Goal: Task Accomplishment & Management: Complete application form

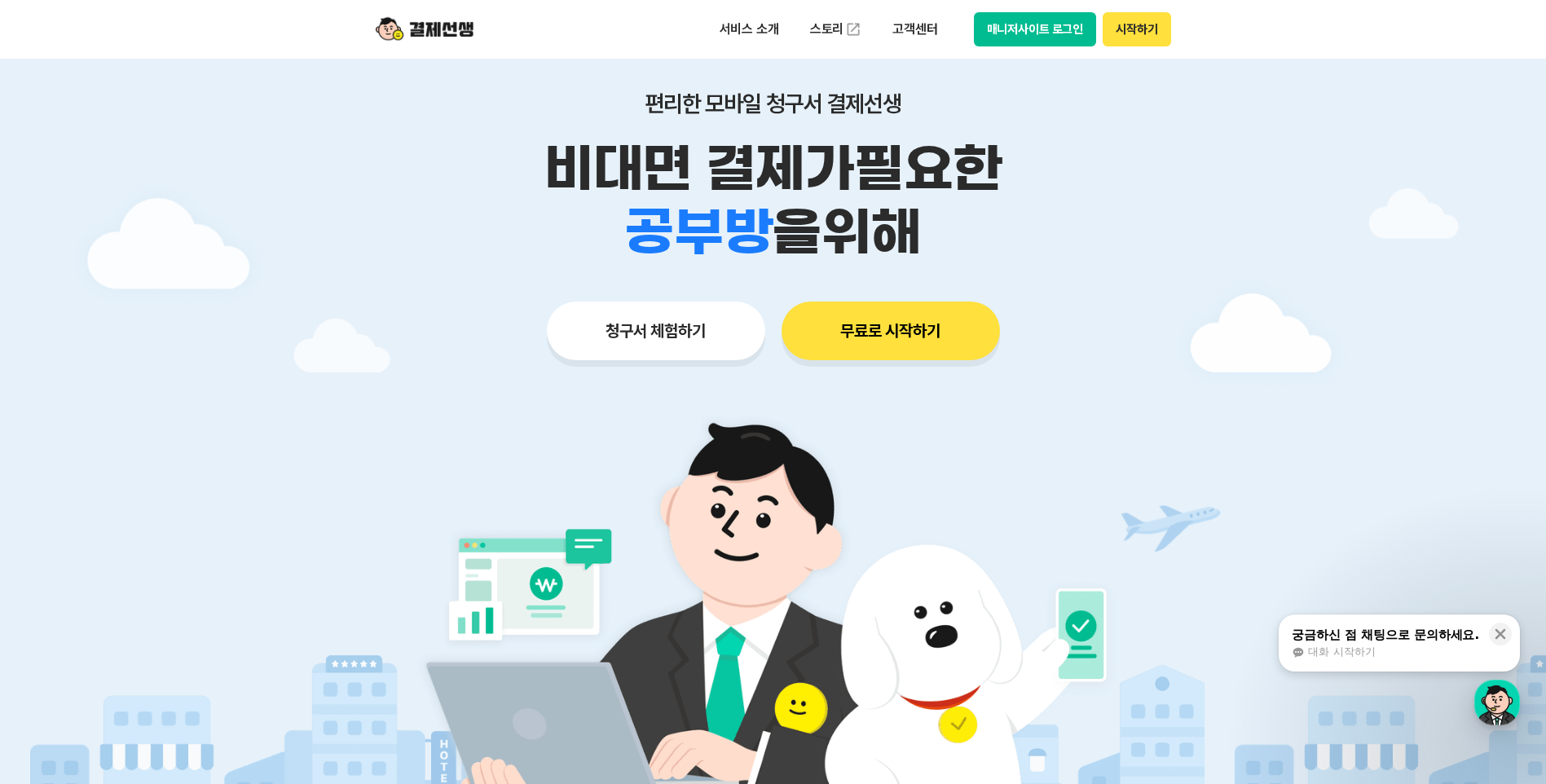
scroll to position [271, 0]
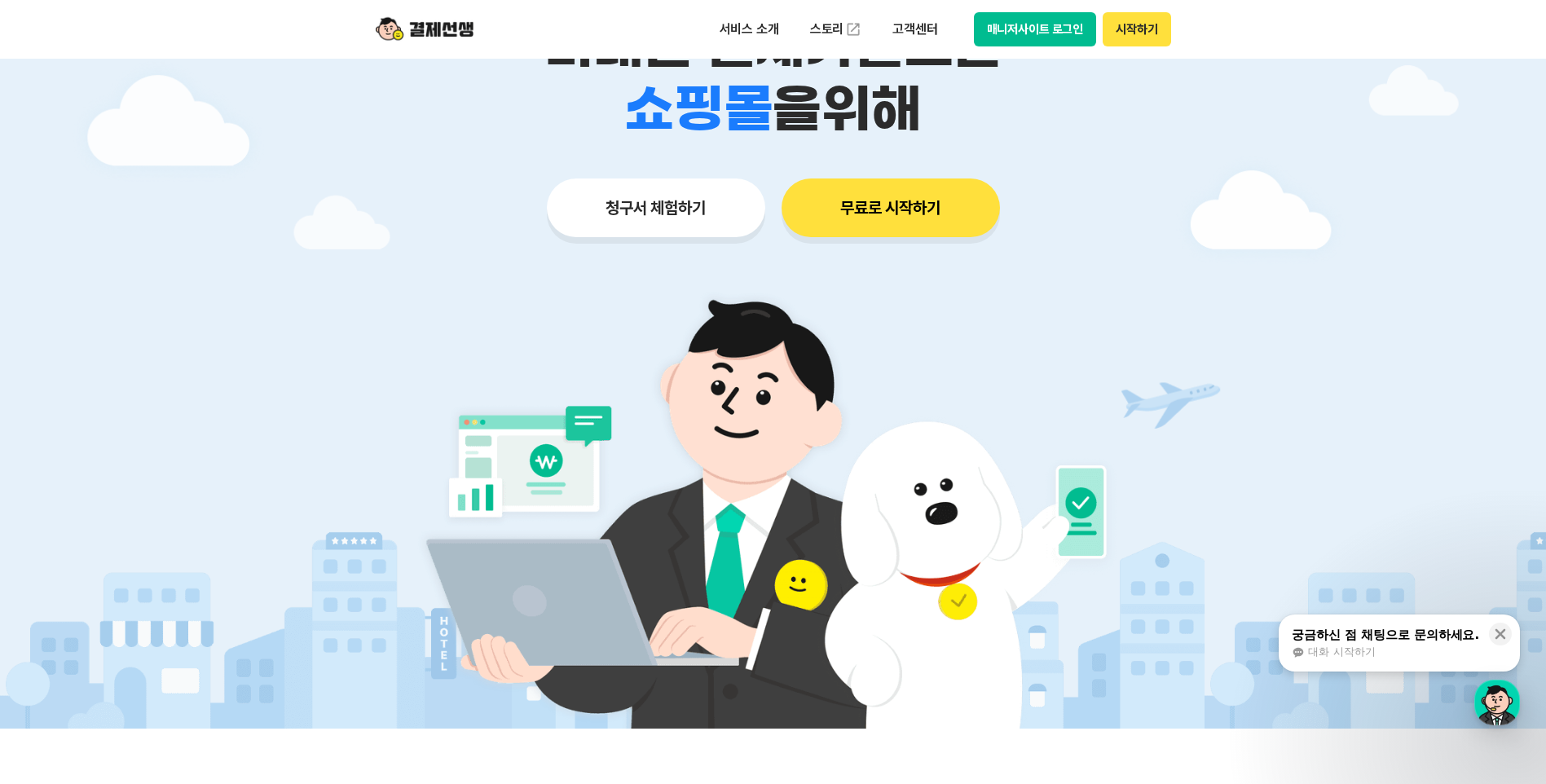
click at [686, 210] on button "청구서 체험하기" at bounding box center [655, 207] width 218 height 59
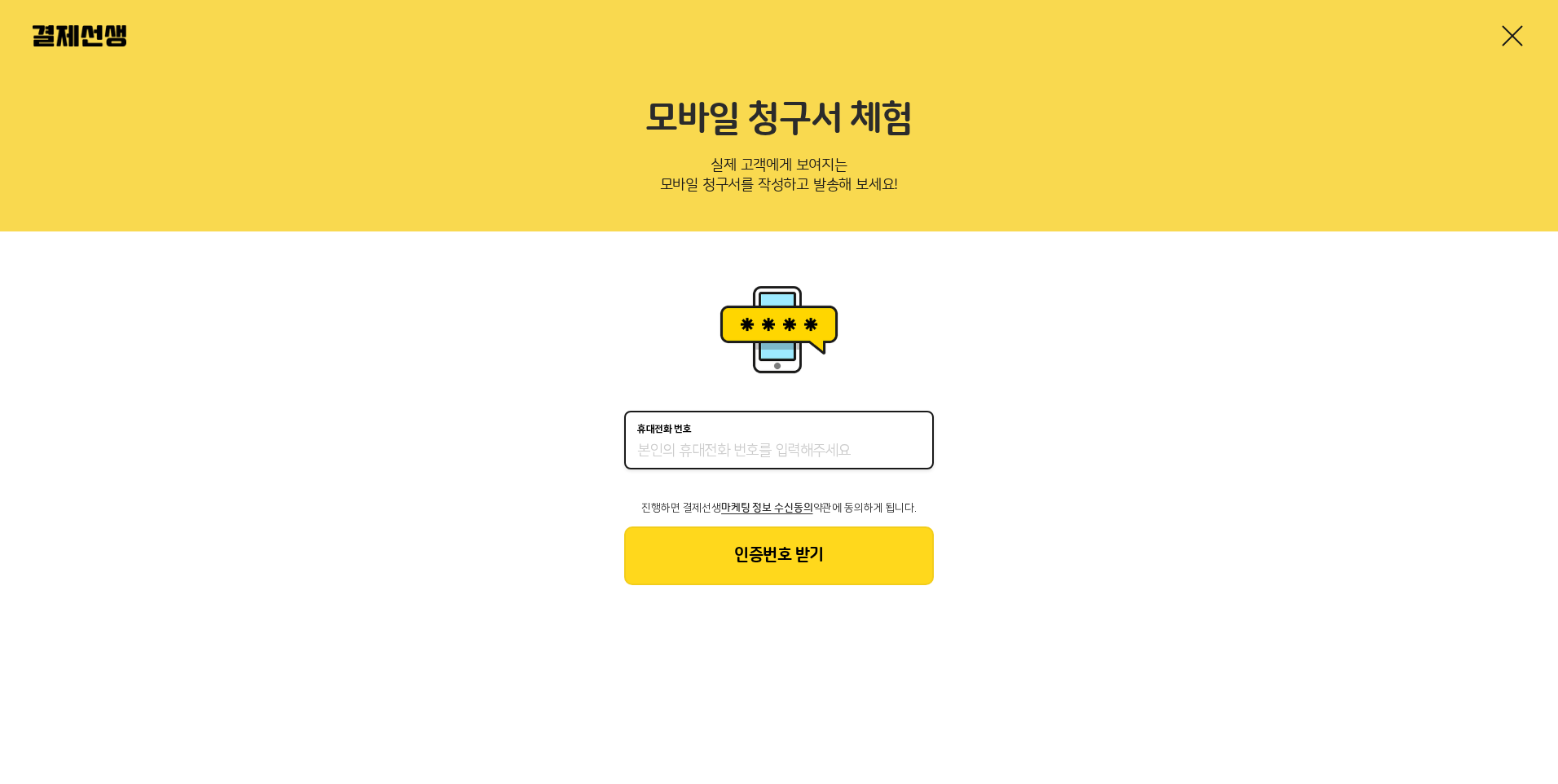
click at [759, 450] on input "휴대전화 번호" at bounding box center [779, 452] width 284 height 20
type input "01045030999"
click at [801, 566] on button "인증번호 받기" at bounding box center [779, 555] width 310 height 59
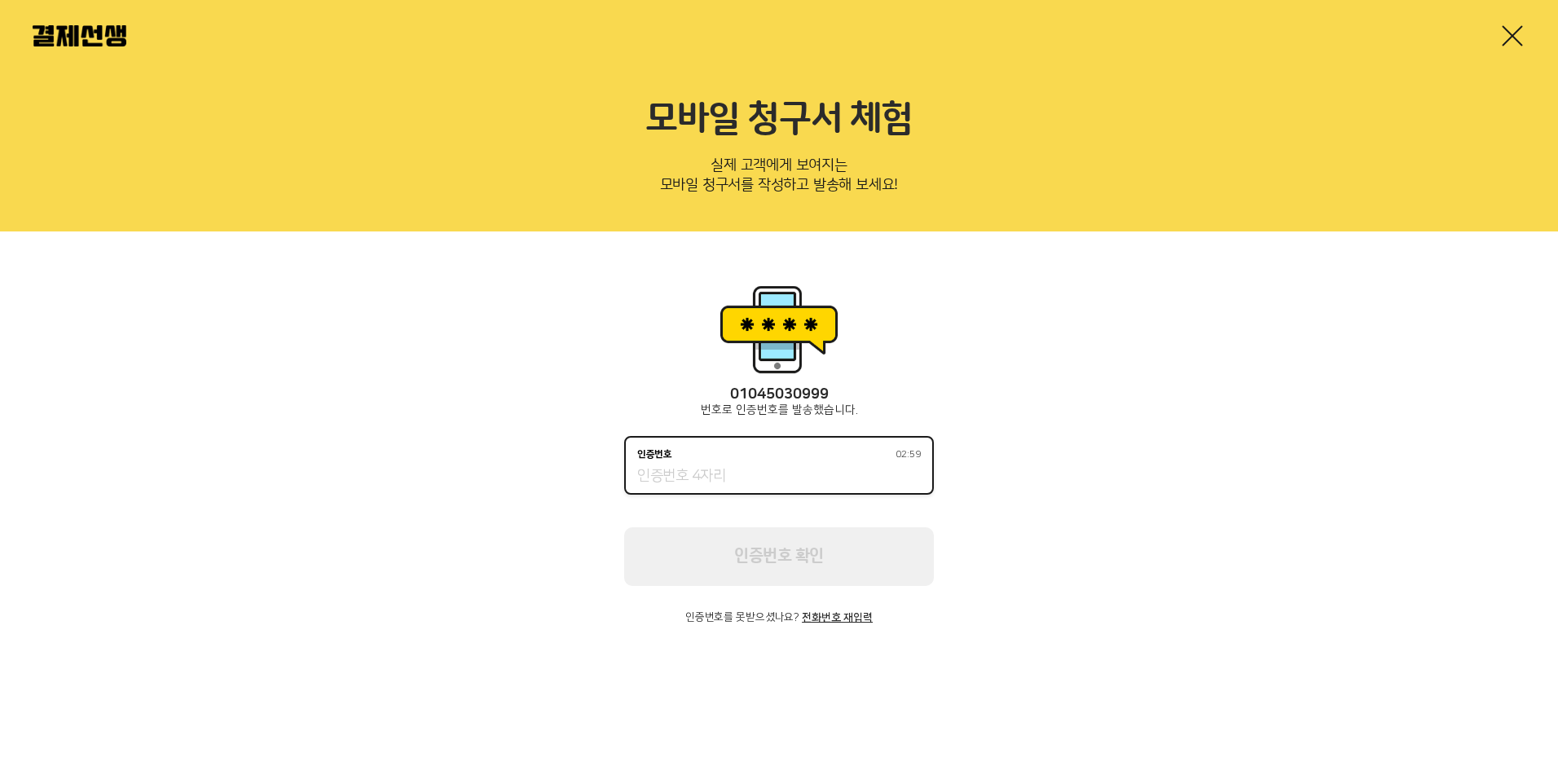
click at [773, 484] on input "인증번호 02:59" at bounding box center [779, 476] width 284 height 20
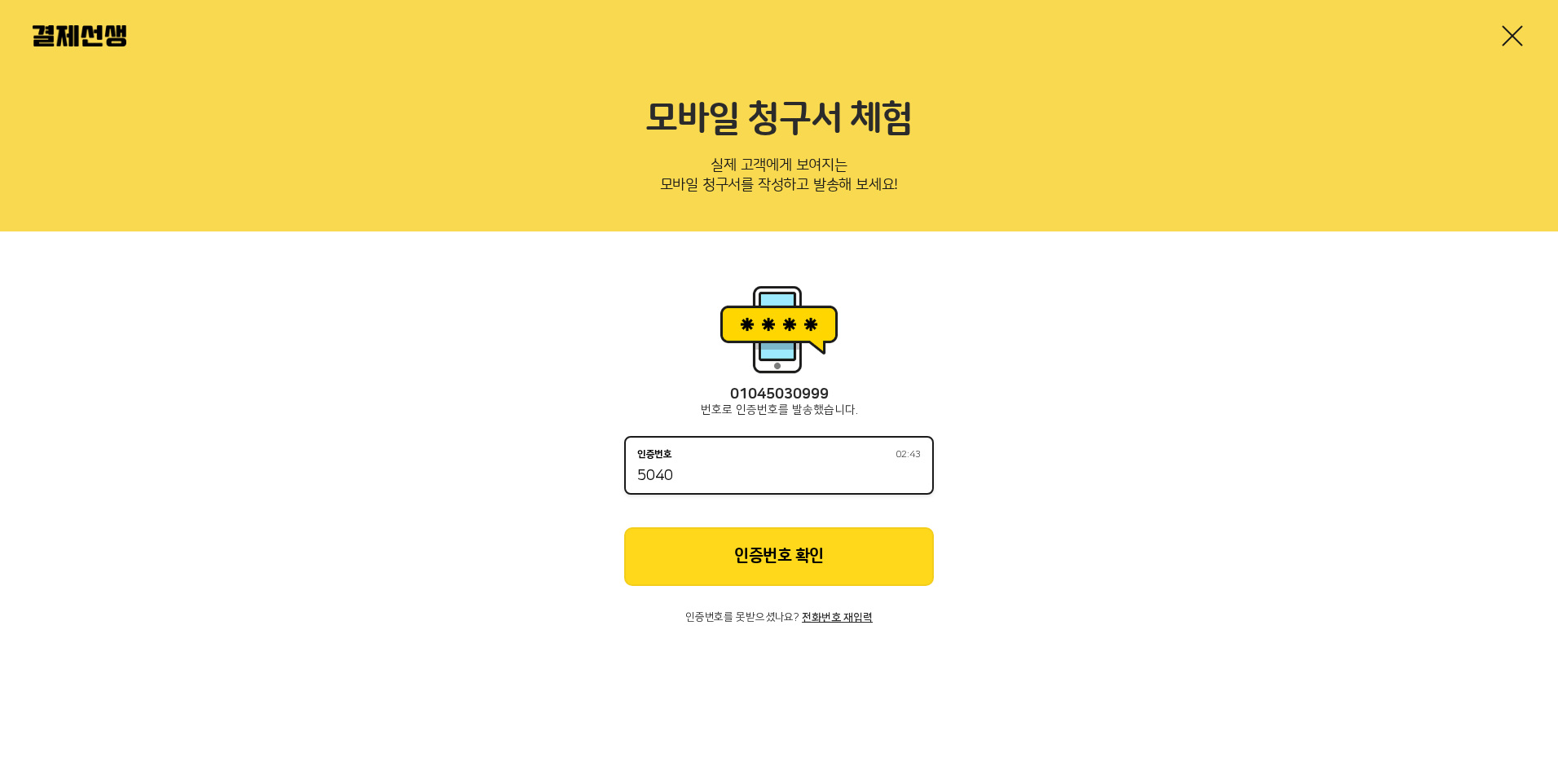
type input "5040"
click at [770, 547] on button "인증번호 확인" at bounding box center [779, 556] width 310 height 59
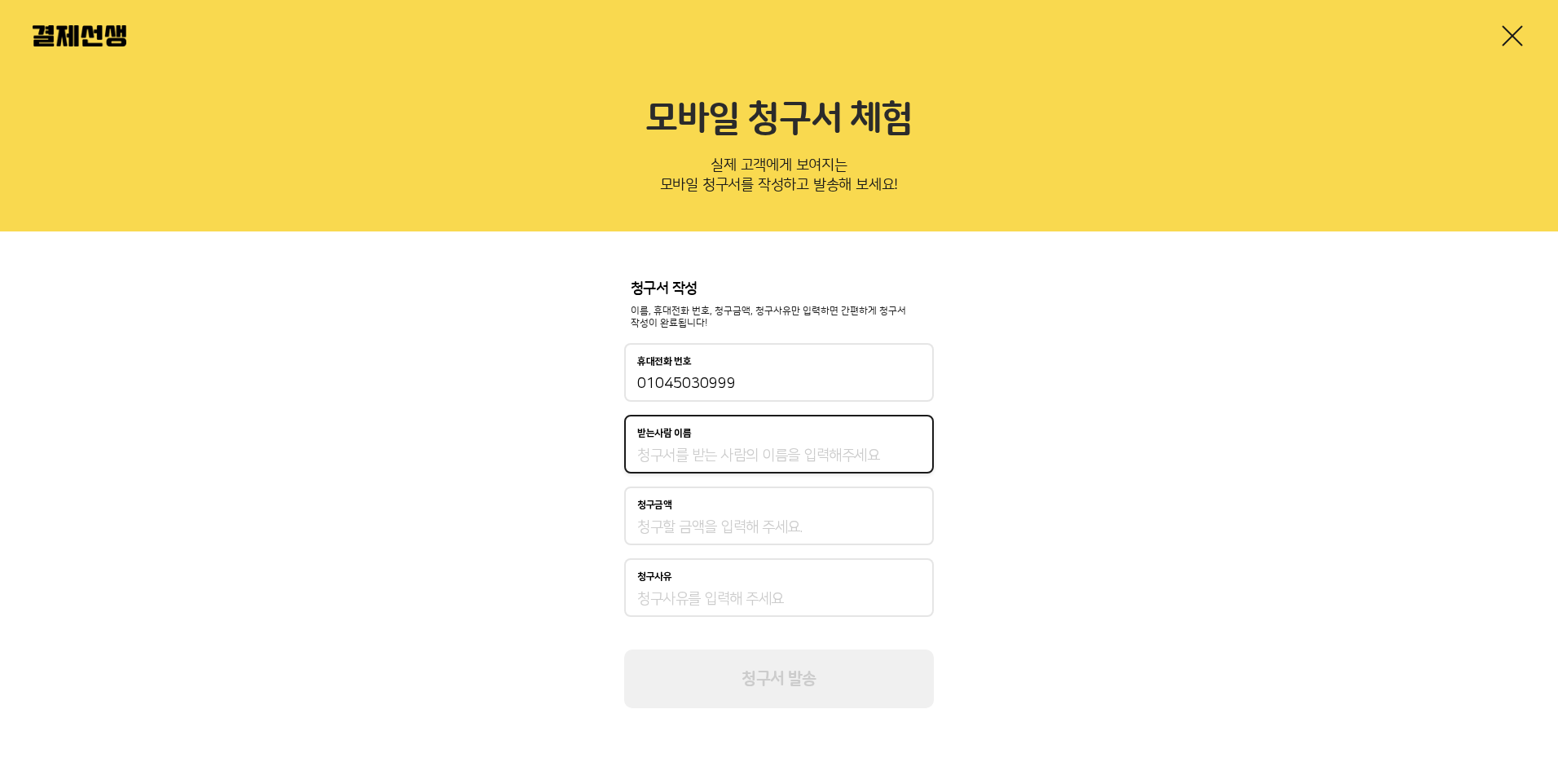
click at [758, 458] on input "받는사람 이름" at bounding box center [779, 456] width 284 height 20
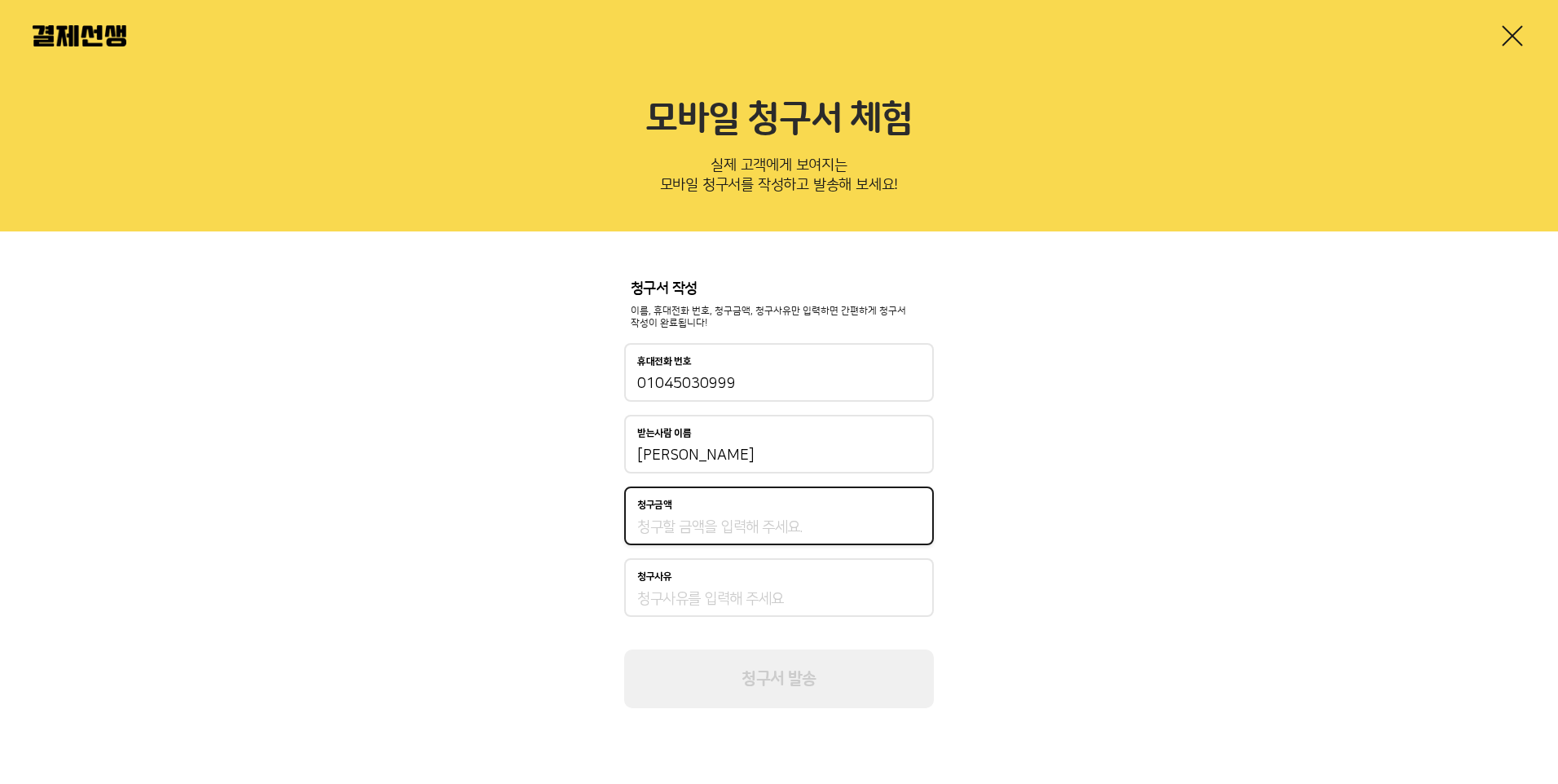
click at [660, 530] on input "청구금액" at bounding box center [779, 527] width 284 height 20
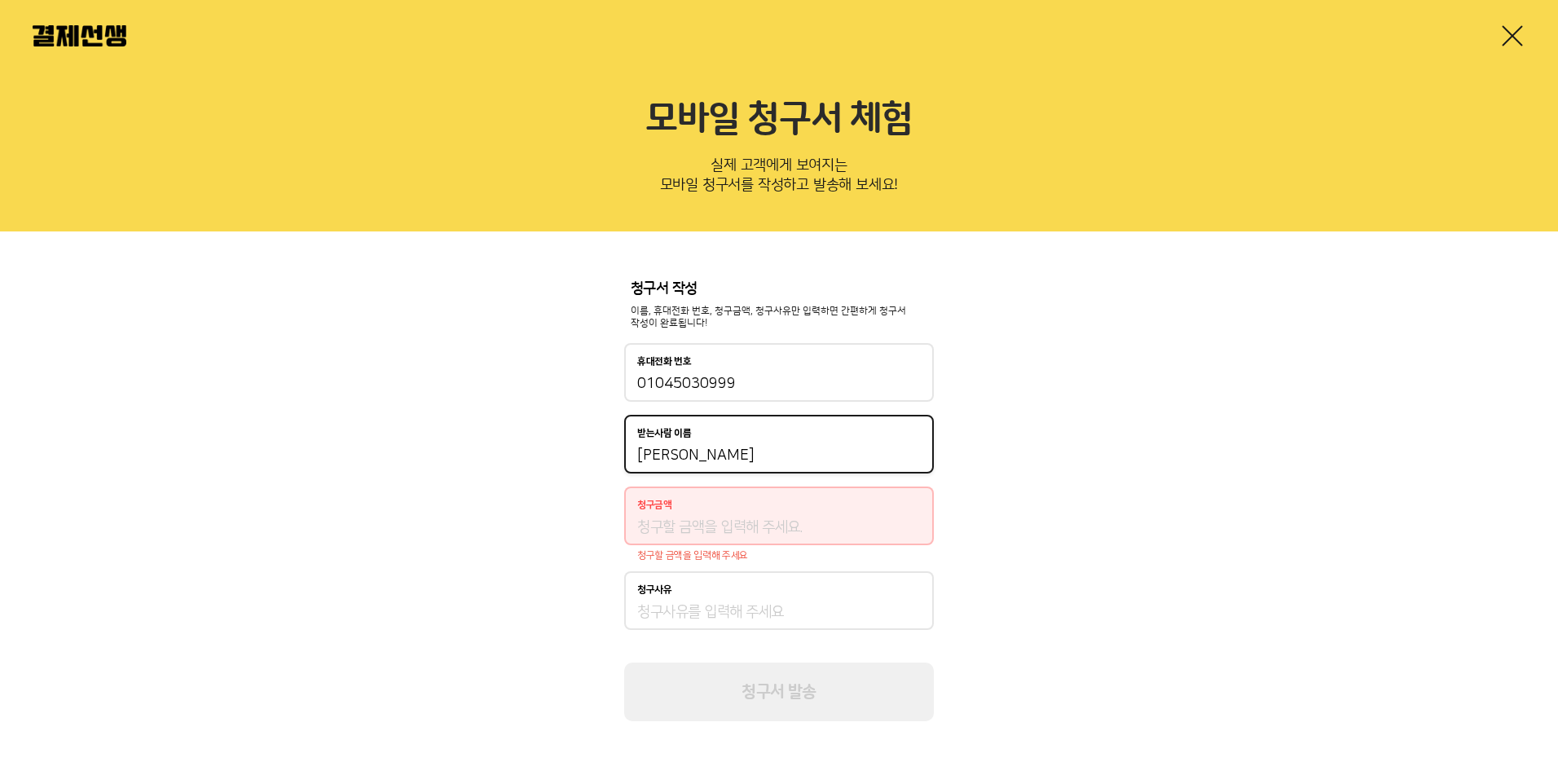
drag, startPoint x: 692, startPoint y: 460, endPoint x: 611, endPoint y: 438, distance: 83.9
click at [611, 438] on div "청구서 작성 이름, 휴대전화 번호, 청구금액, 청구사유만 입력하면 간편하게 청구서 작성이 완료됩니다! 휴대전화 번호 01045030999 받는…" at bounding box center [779, 501] width 1558 height 540
type input "전태랑"
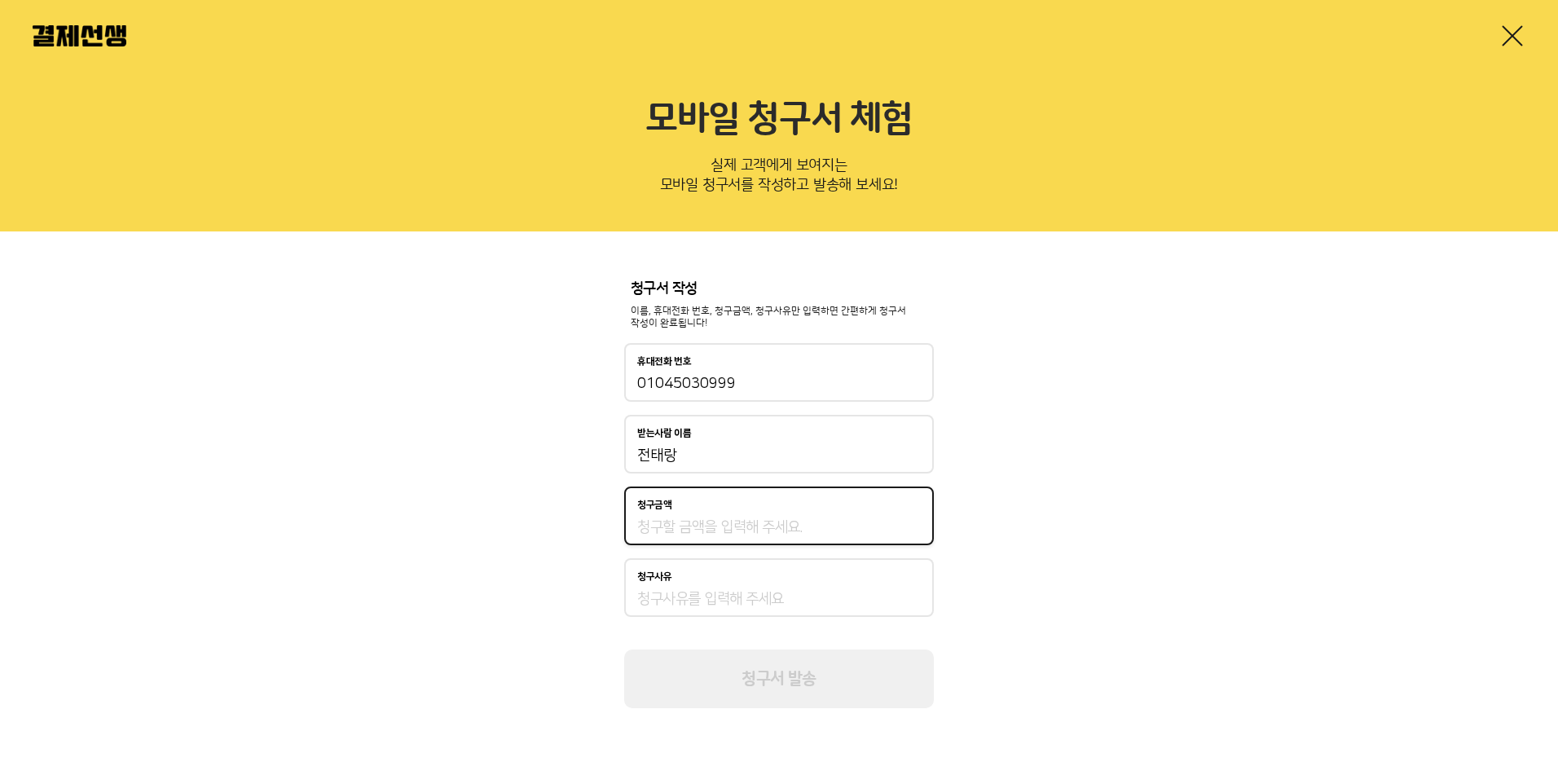
click at [655, 525] on input "청구금액" at bounding box center [779, 527] width 284 height 20
type input "390,000"
click at [693, 596] on input "청구사유" at bounding box center [779, 598] width 284 height 20
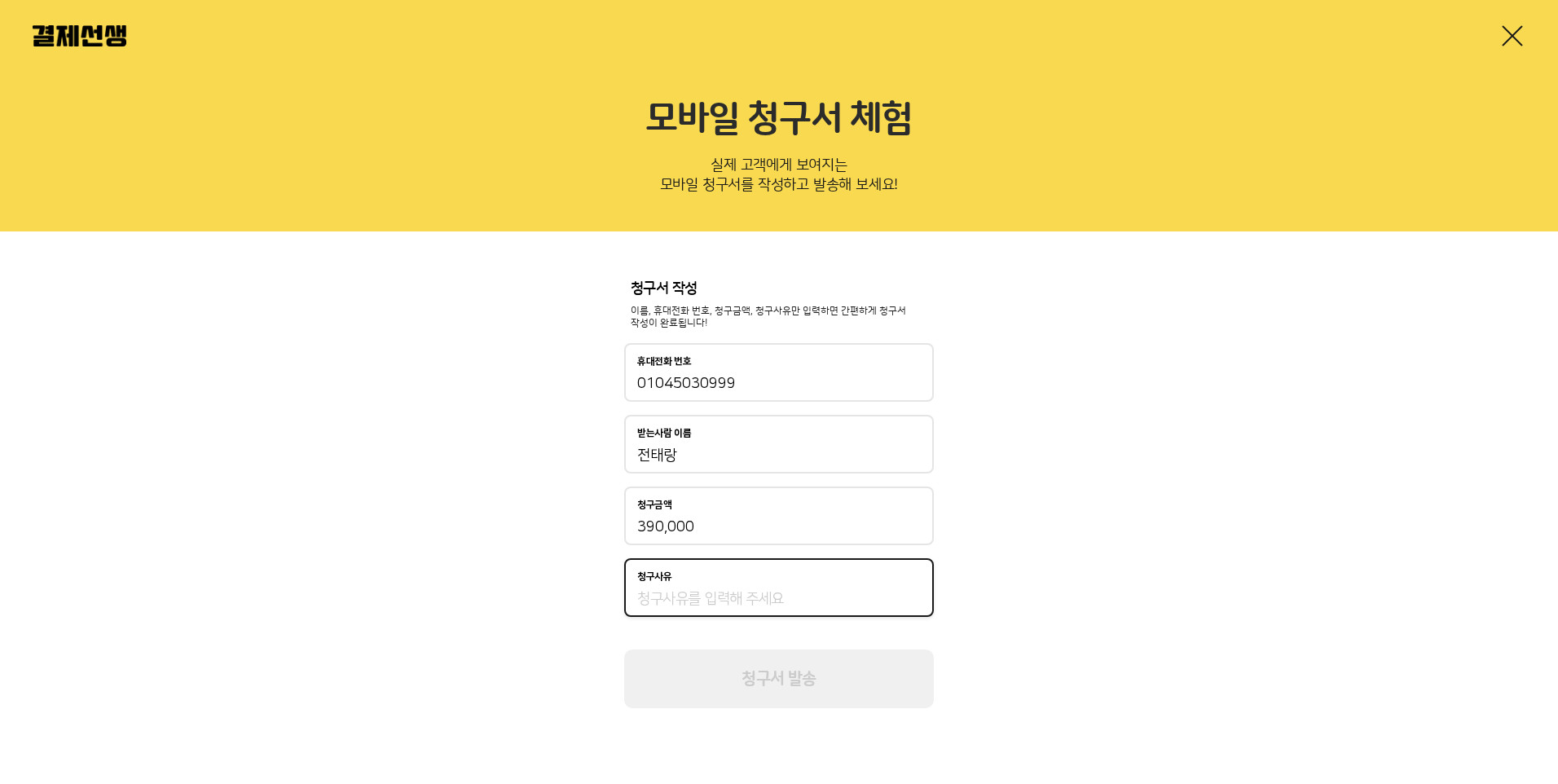
type input "7"
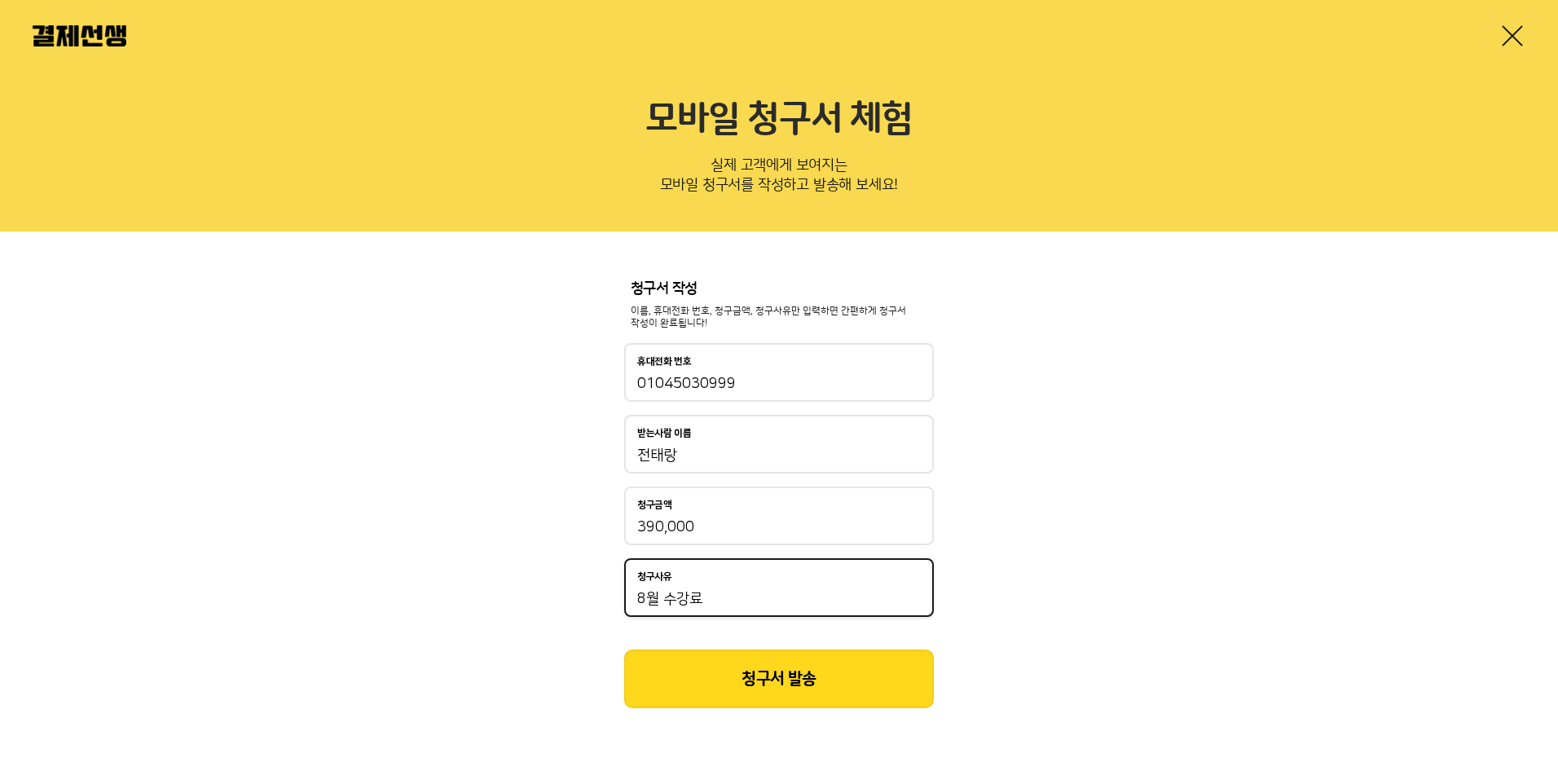
type input "8월 수강료"
click at [803, 677] on button "청구서 발송" at bounding box center [779, 678] width 310 height 59
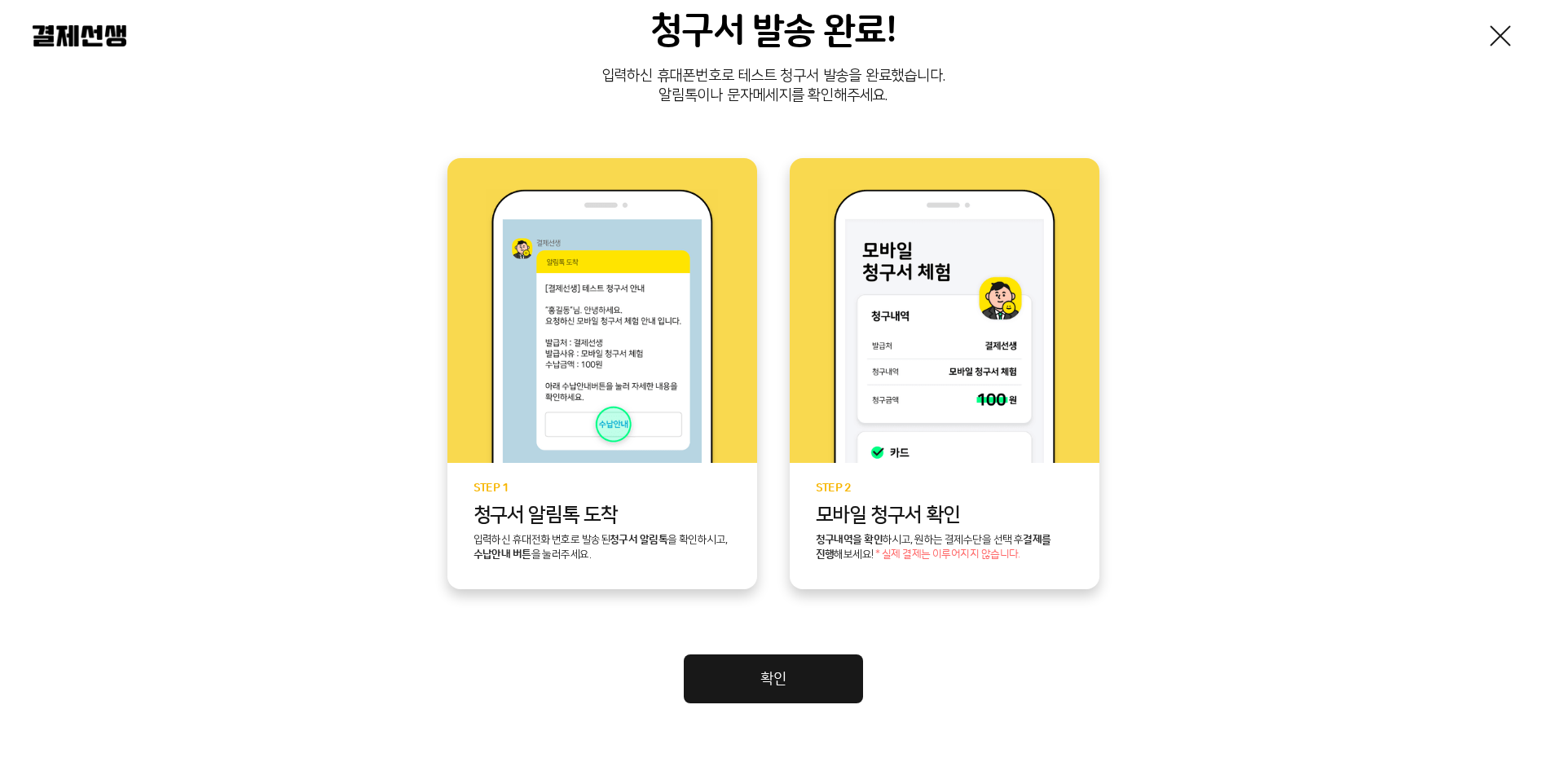
scroll to position [271, 0]
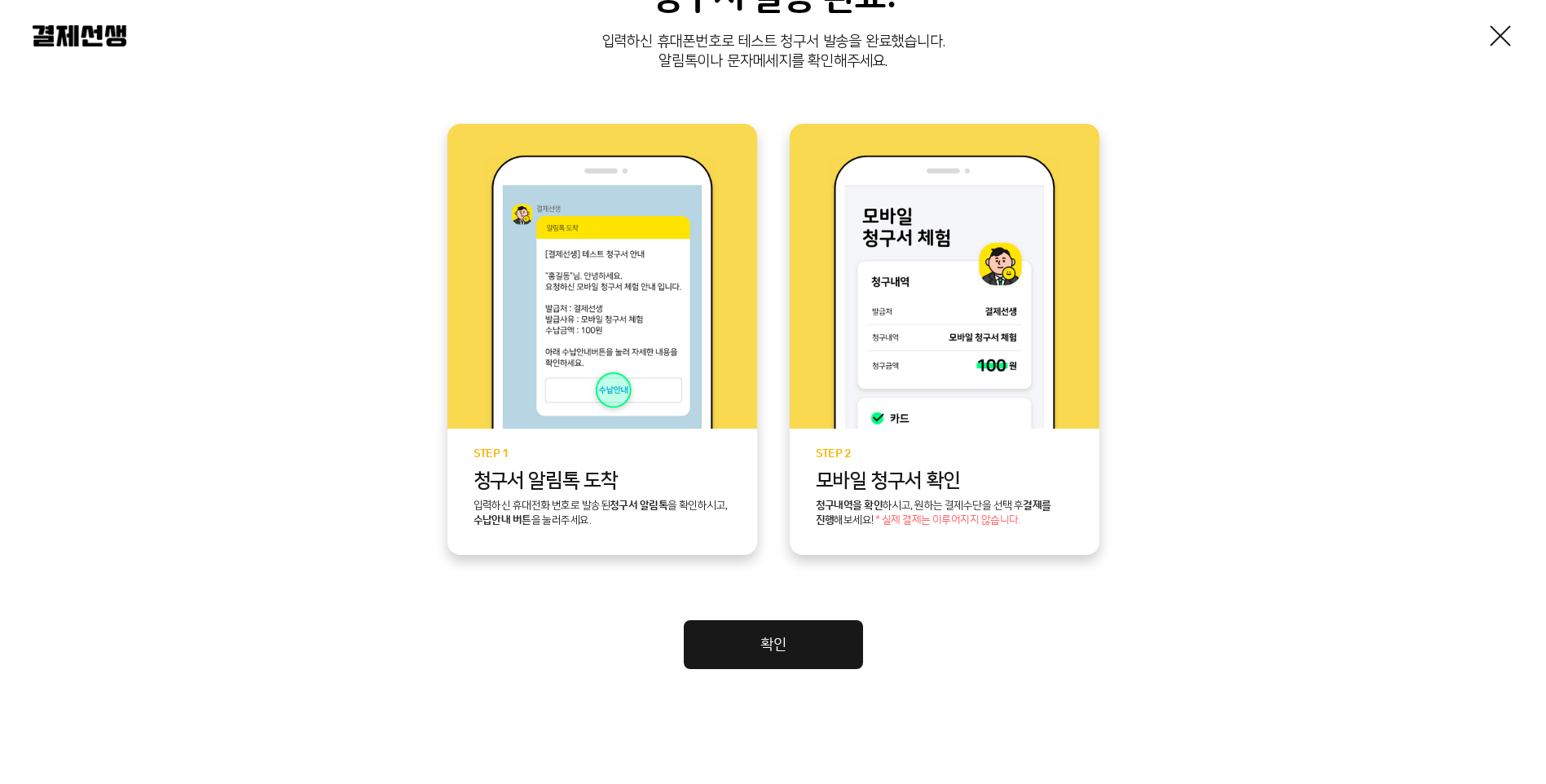
click at [933, 440] on div "STEP 2 모바일 청구서 확인 청구내역을 확인 하시고, 원하는 결제수단을 선택 후 결제를 진행 해보세요! * 실제 결제는 이루어지지 않습니다." at bounding box center [944, 491] width 310 height 126
click at [919, 279] on img at bounding box center [944, 291] width 232 height 274
click at [785, 643] on link "확인" at bounding box center [773, 644] width 179 height 49
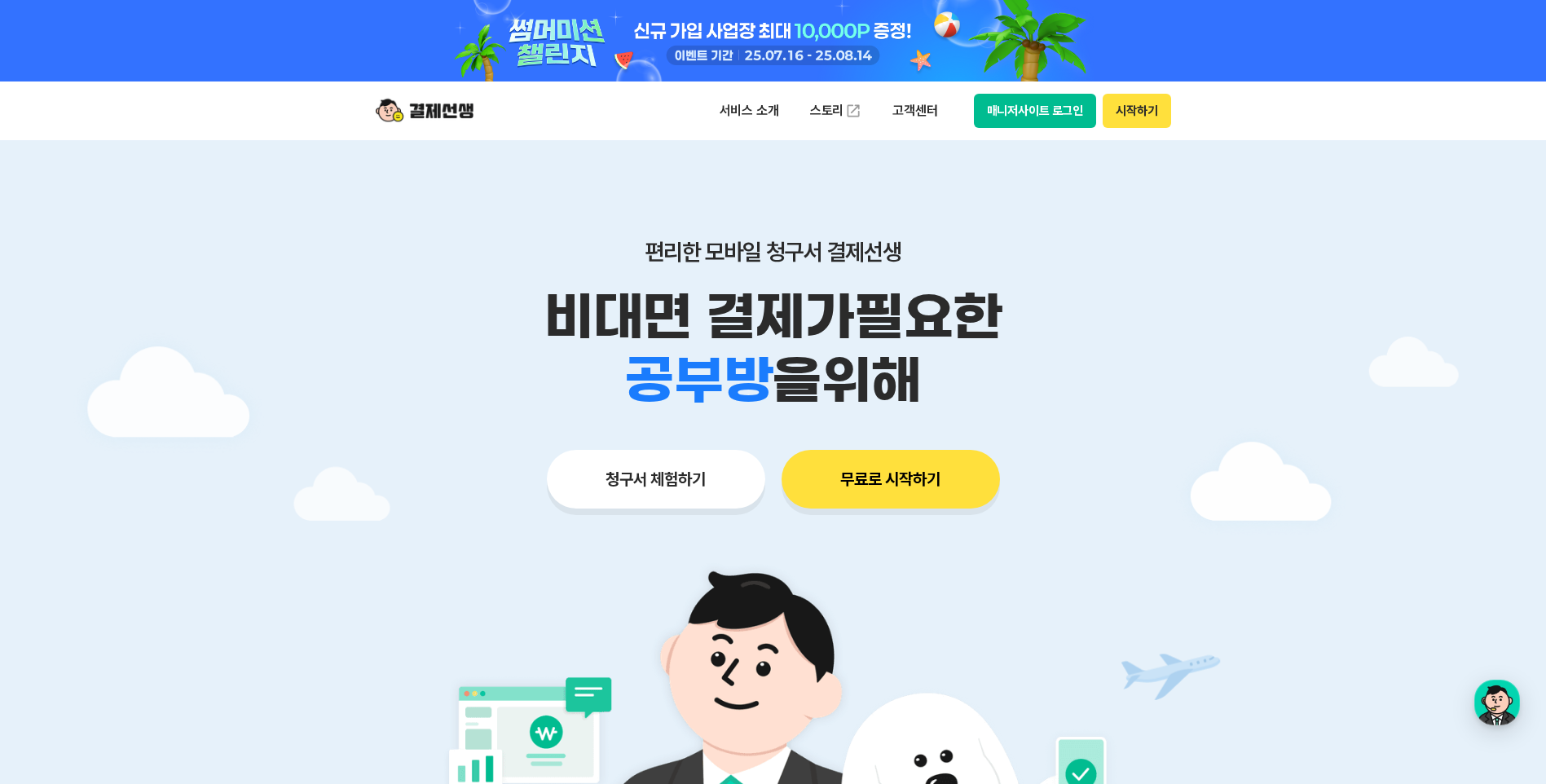
click at [896, 489] on button "무료로 시작하기" at bounding box center [890, 479] width 218 height 59
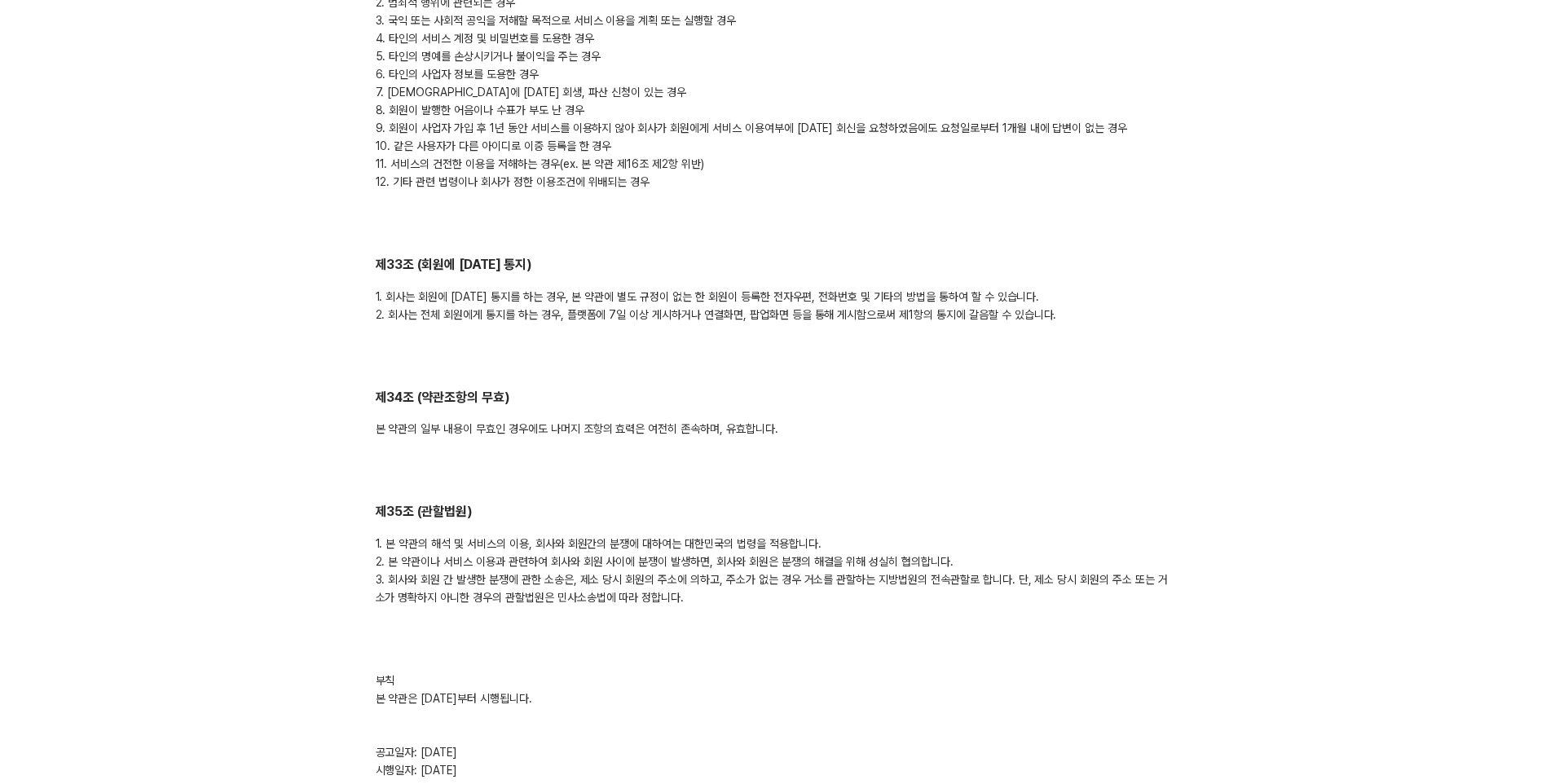
scroll to position [8193, 0]
